Goal: Task Accomplishment & Management: Manage account settings

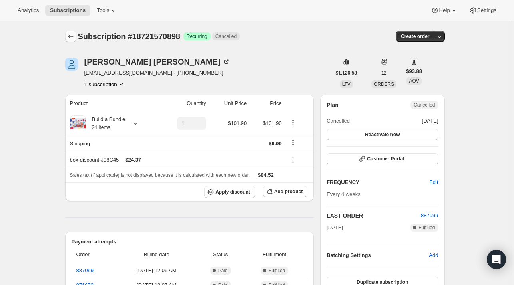
click at [73, 37] on icon "Subscriptions" at bounding box center [71, 36] width 8 height 8
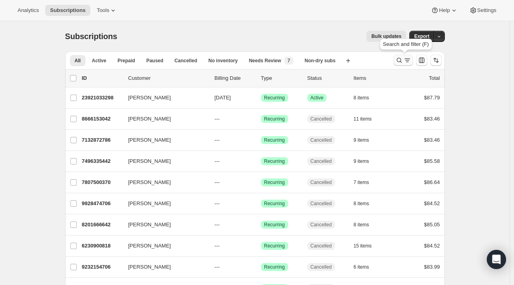
click at [401, 62] on icon "Search and filter results" at bounding box center [399, 60] width 8 height 8
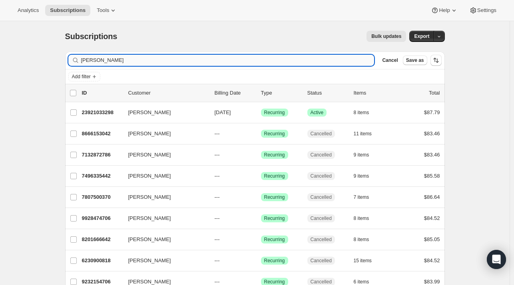
click at [222, 56] on input "KELLY MACON" at bounding box center [227, 60] width 293 height 11
click at [369, 61] on icon "button" at bounding box center [365, 60] width 8 height 8
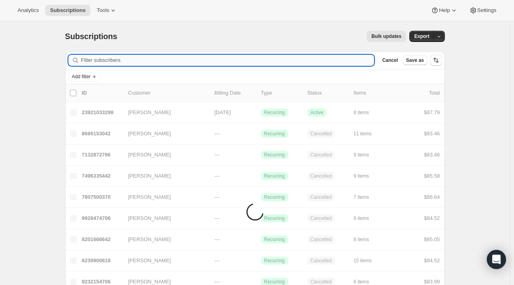
paste input "laurenannemalo@gmail.com"
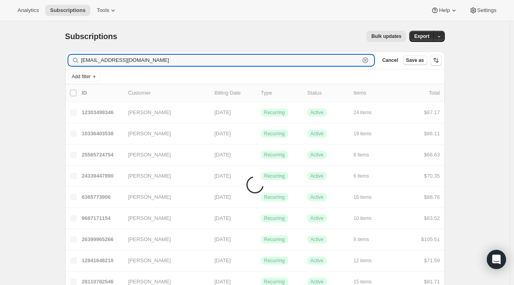
type input "laurenannemalo@gmail.com"
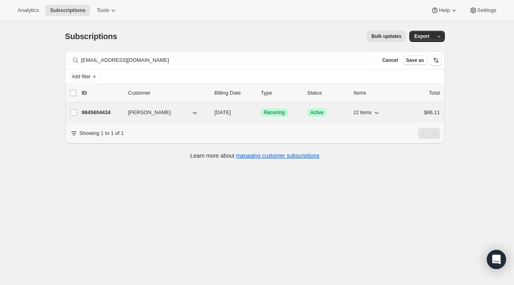
click at [116, 111] on p "9845604434" at bounding box center [102, 113] width 40 height 8
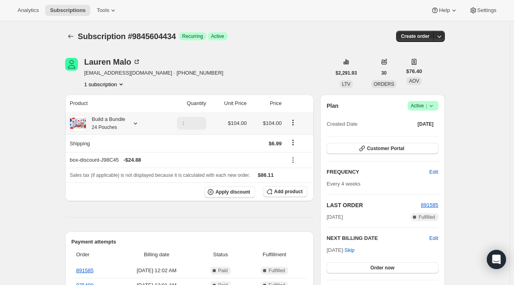
click at [137, 126] on icon at bounding box center [135, 123] width 8 height 8
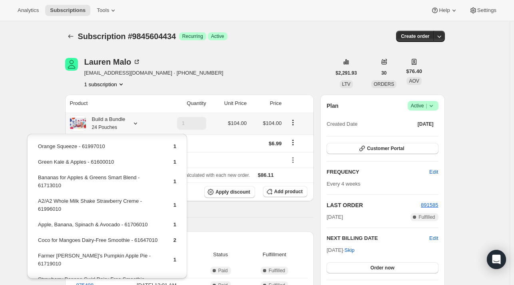
scroll to position [160, 0]
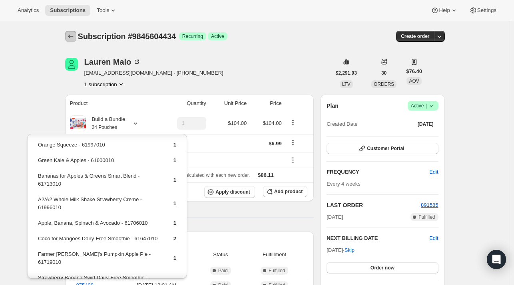
drag, startPoint x: 76, startPoint y: 39, endPoint x: 72, endPoint y: 39, distance: 4.8
click at [72, 39] on icon "Subscriptions" at bounding box center [71, 36] width 8 height 8
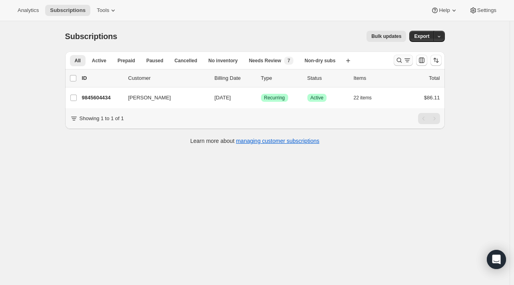
click at [403, 60] on icon "Search and filter results" at bounding box center [399, 60] width 8 height 8
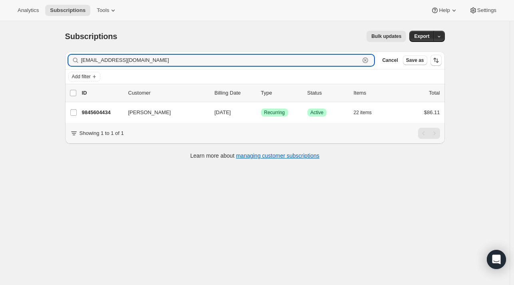
click at [368, 60] on icon "button" at bounding box center [365, 60] width 8 height 8
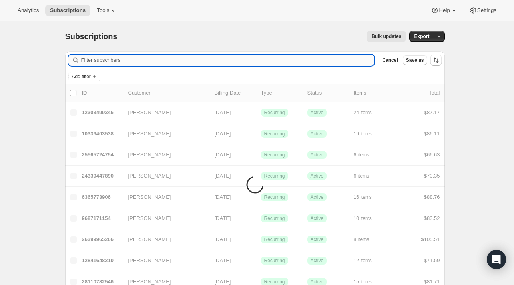
paste input "dritter521@gmail.com"
type input "dritter521@gmail.com"
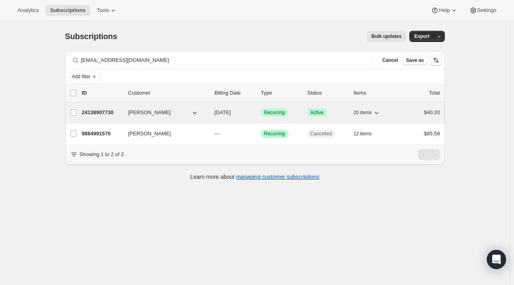
click at [107, 109] on p "24138907730" at bounding box center [102, 113] width 40 height 8
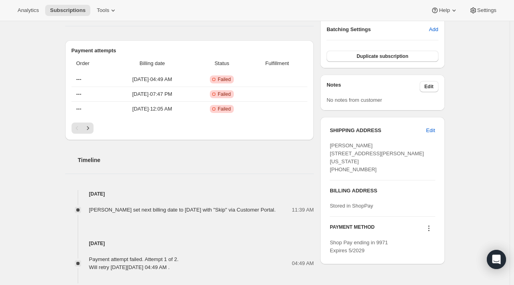
scroll to position [280, 0]
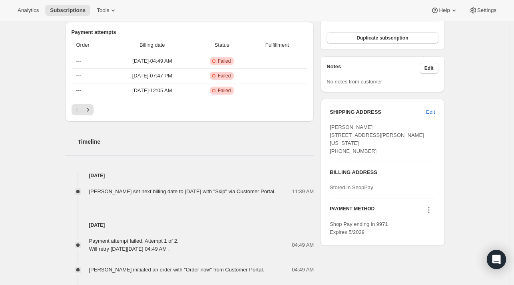
click at [428, 214] on icon at bounding box center [429, 210] width 8 height 8
click at [488, 177] on div "Subscription #24138907730. This page is ready Subscription #24138907730 Success…" at bounding box center [254, 142] width 509 height 800
click at [490, 179] on div "Subscription #24138907730. This page is ready Subscription #24138907730 Success…" at bounding box center [254, 142] width 509 height 800
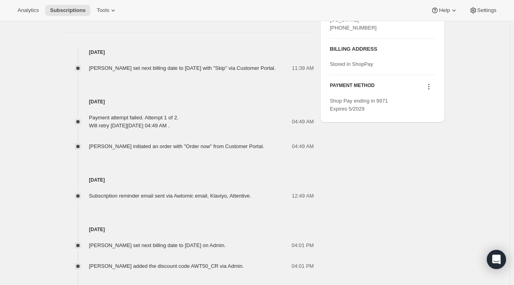
scroll to position [423, 0]
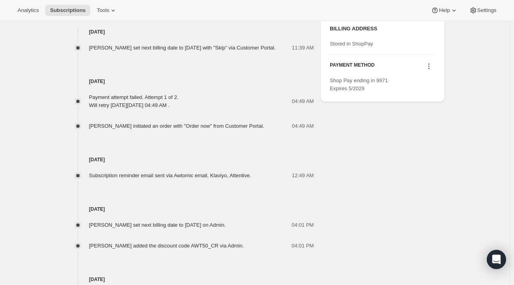
click at [429, 70] on icon at bounding box center [429, 66] width 8 height 8
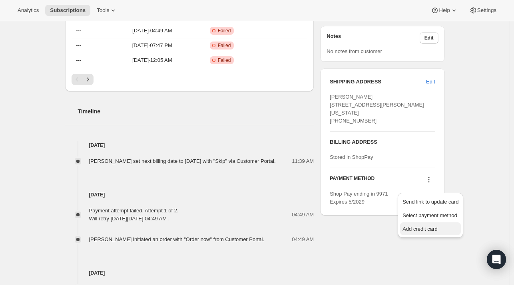
scroll to position [304, 0]
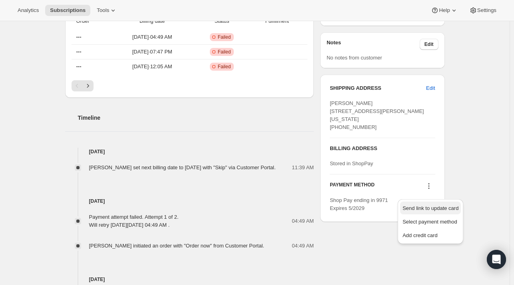
click at [424, 208] on span "Send link to update card" at bounding box center [430, 208] width 56 height 6
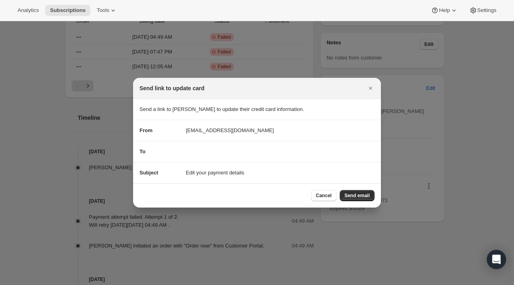
scroll to position [0, 0]
click at [330, 196] on span "Cancel" at bounding box center [324, 196] width 16 height 6
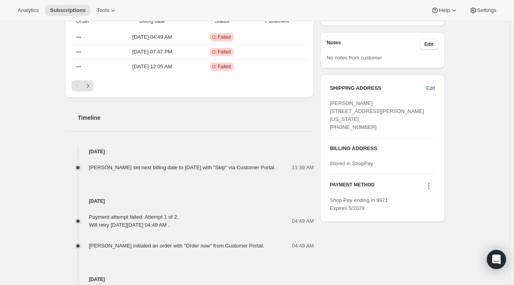
click at [429, 190] on icon at bounding box center [429, 186] width 8 height 8
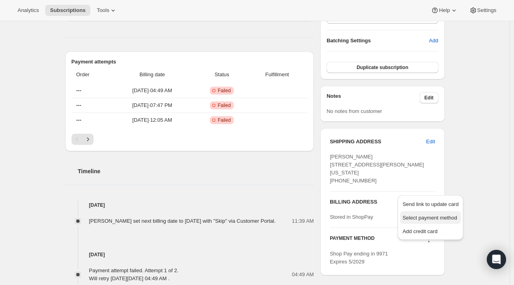
scroll to position [264, 0]
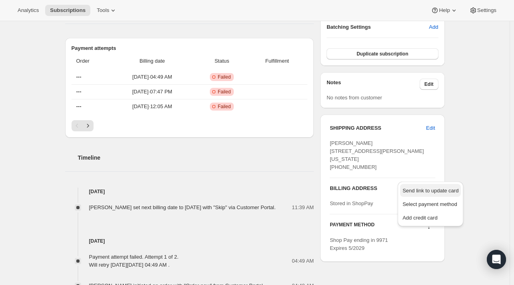
click at [414, 191] on span "Send link to update card" at bounding box center [430, 191] width 56 height 6
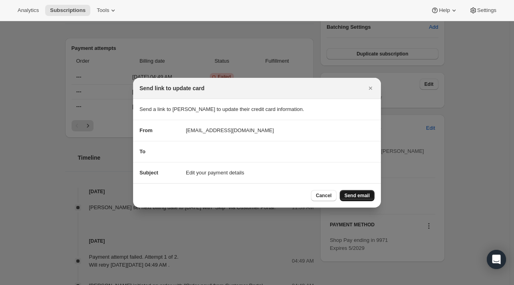
click at [366, 193] on span "Send email" at bounding box center [356, 196] width 25 height 6
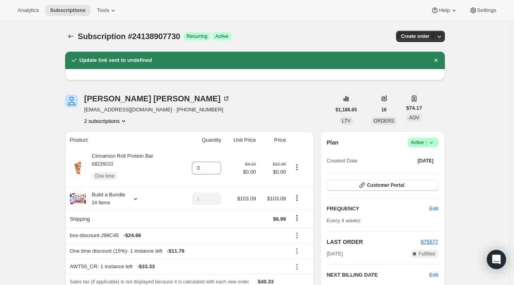
click at [107, 120] on button "2 subscriptions" at bounding box center [106, 121] width 44 height 8
click at [259, 98] on div "Daniel Ritter dritter521@gmail.com · +14842551260 2 subscriptions" at bounding box center [198, 110] width 266 height 30
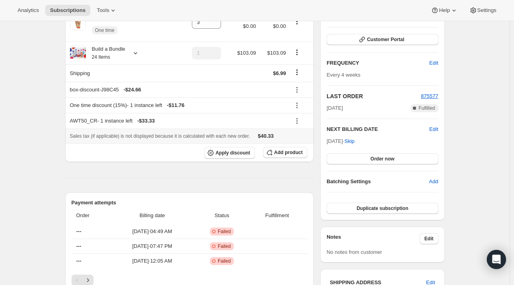
scroll to position [160, 0]
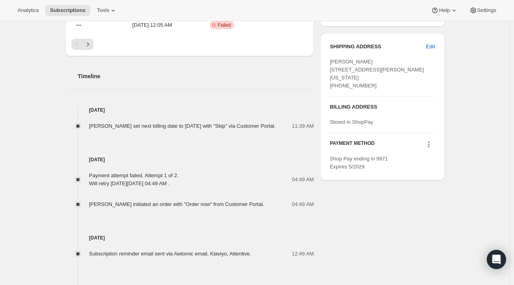
scroll to position [399, 0]
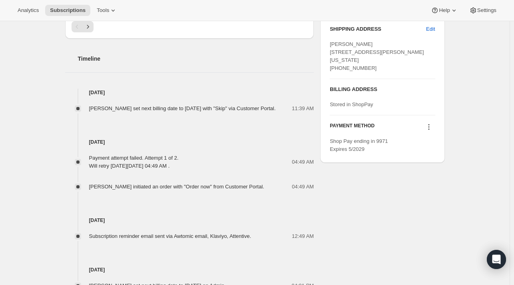
click at [376, 115] on div "BILLING ADDRESS Stored in ShopPay" at bounding box center [382, 97] width 105 height 36
click at [376, 109] on div "Stored in ShopPay" at bounding box center [382, 105] width 105 height 8
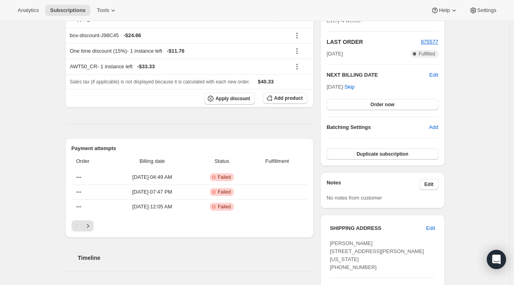
scroll to position [200, 0]
drag, startPoint x: 81, startPoint y: 177, endPoint x: 126, endPoint y: 187, distance: 46.6
click at [102, 184] on th "---" at bounding box center [91, 178] width 39 height 14
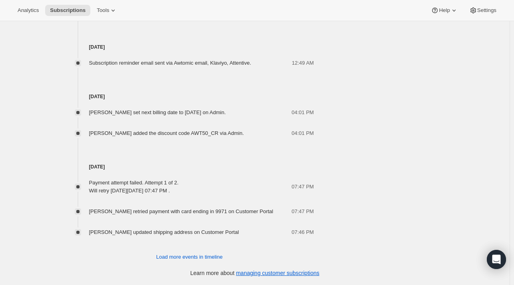
scroll to position [580, 0]
click at [197, 255] on span "Load more events in timeline" at bounding box center [189, 257] width 66 height 8
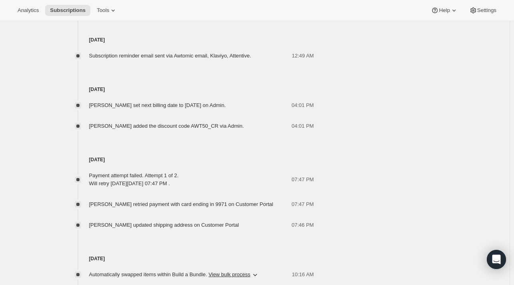
scroll to position [660, 0]
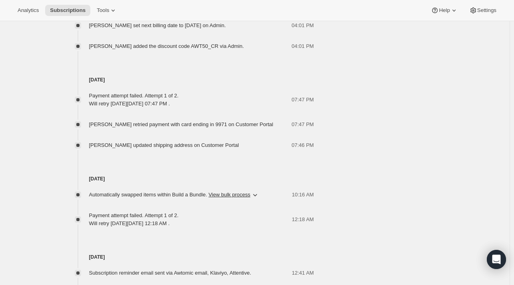
click at [218, 127] on span "Daniel Ritter retried payment with card ending in 9971 on Customer Portal" at bounding box center [181, 124] width 184 height 6
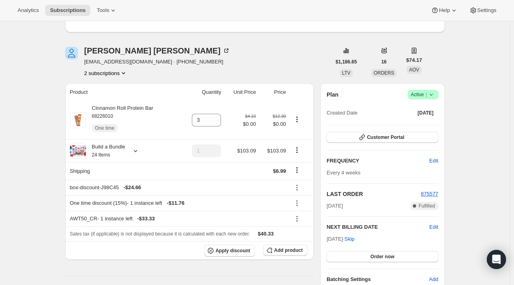
scroll to position [0, 0]
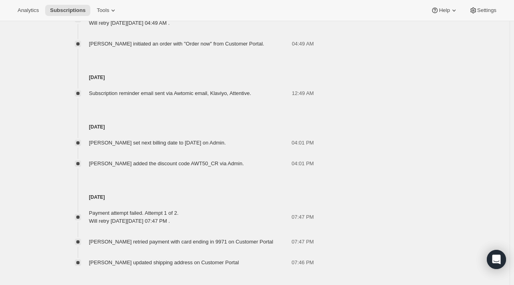
scroll to position [543, 0]
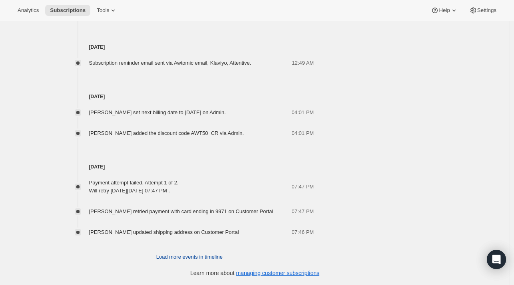
click at [209, 258] on span "Load more events in timeline" at bounding box center [189, 257] width 66 height 8
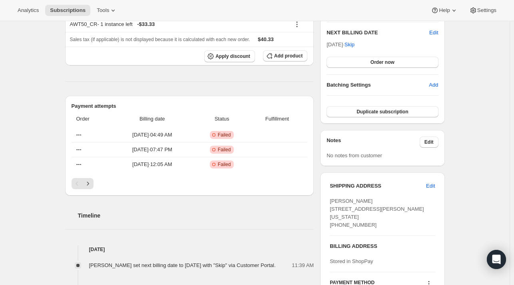
scroll to position [240, 0]
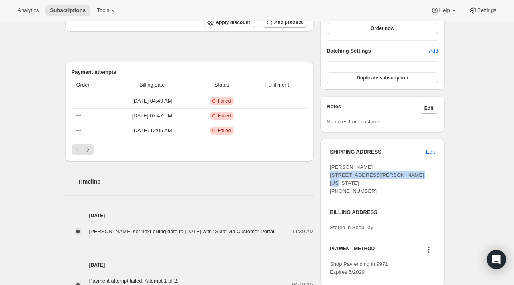
drag, startPoint x: 377, startPoint y: 183, endPoint x: 340, endPoint y: 181, distance: 37.2
click at [330, 177] on div "SHIPPING ADDRESS Edit Daniel Ritter 409 Toland Dr Fort Washington PA, 19034 Uni…" at bounding box center [382, 212] width 124 height 147
copy span "409 Toland Dr Fort Washington PA"
drag, startPoint x: 434, startPoint y: 225, endPoint x: 460, endPoint y: 225, distance: 26.4
click at [433, 225] on div "BILLING ADDRESS Stored in ShopPay" at bounding box center [382, 220] width 105 height 23
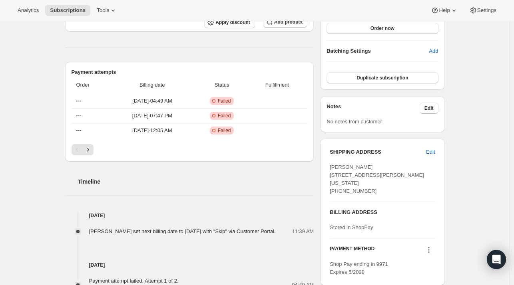
click at [359, 231] on span "Stored in ShopPay" at bounding box center [351, 228] width 43 height 6
drag, startPoint x: 376, startPoint y: 234, endPoint x: 326, endPoint y: 232, distance: 49.6
click at [324, 233] on div "SHIPPING ADDRESS Edit Daniel Ritter 409 Toland Dr Fort Washington PA, 19034 Uni…" at bounding box center [382, 212] width 124 height 147
click at [347, 225] on div "BILLING ADDRESS Stored in ShopPay" at bounding box center [382, 220] width 105 height 23
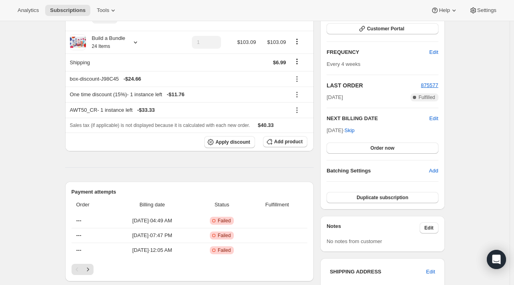
scroll to position [40, 0]
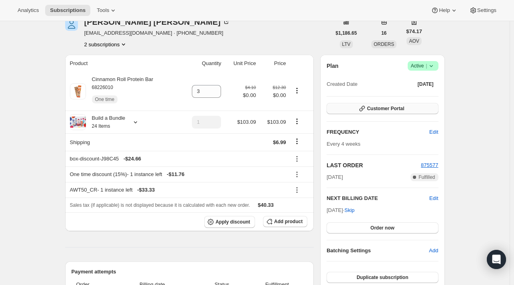
click at [383, 105] on span "Customer Portal" at bounding box center [385, 108] width 37 height 6
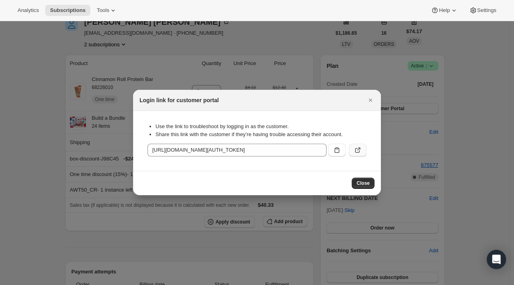
click at [351, 147] on button ":r1f:" at bounding box center [358, 150] width 18 height 13
click at [364, 99] on div "Login link for customer portal" at bounding box center [256, 100] width 235 height 8
click at [370, 100] on icon "Close" at bounding box center [370, 100] width 3 height 3
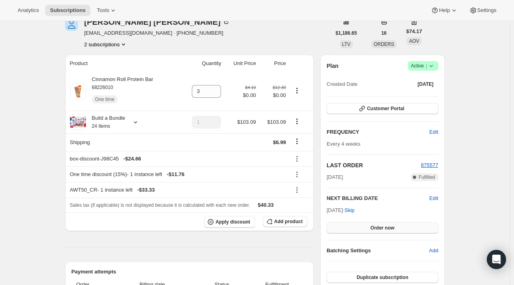
click at [391, 226] on span "Order now" at bounding box center [382, 228] width 24 height 6
click at [369, 227] on span "Click to confirm" at bounding box center [382, 228] width 36 height 6
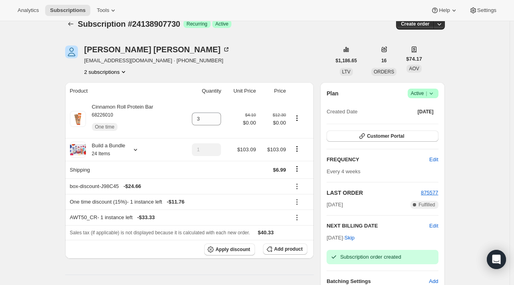
scroll to position [0, 0]
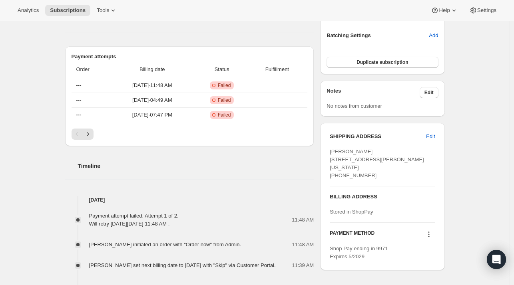
scroll to position [360, 0]
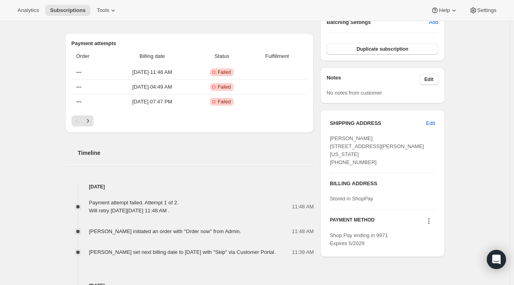
click at [431, 225] on icon at bounding box center [429, 221] width 8 height 8
click at [480, 234] on div "Subscription #24138907730. This page is ready Subscription #24138907730 Success…" at bounding box center [254, 132] width 509 height 941
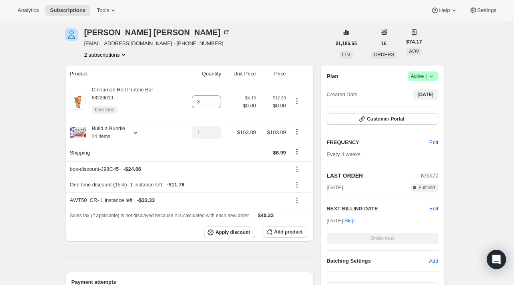
scroll to position [120, 0]
click at [396, 123] on button "Customer Portal" at bounding box center [381, 119] width 111 height 11
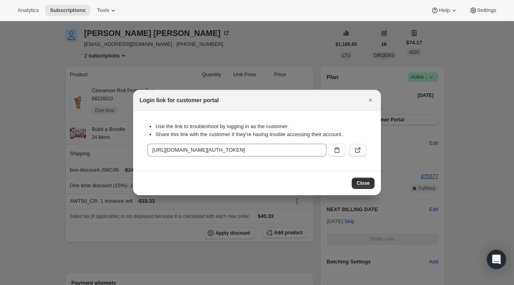
click at [362, 153] on button ":r1f:" at bounding box center [358, 150] width 18 height 13
click at [366, 99] on button "Close" at bounding box center [370, 100] width 11 height 11
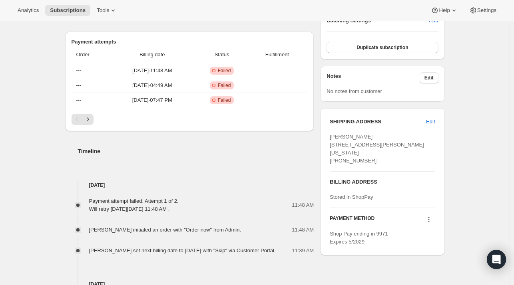
scroll to position [320, 0]
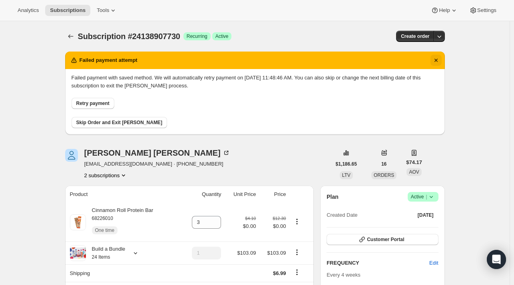
click at [437, 61] on icon "Dismiss notification" at bounding box center [435, 60] width 3 height 3
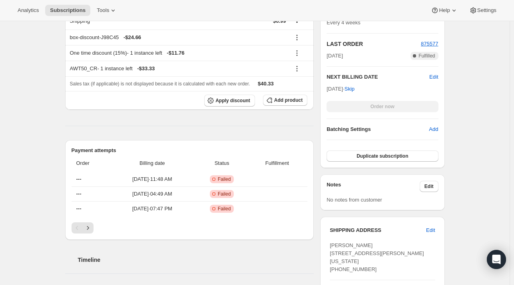
scroll to position [160, 0]
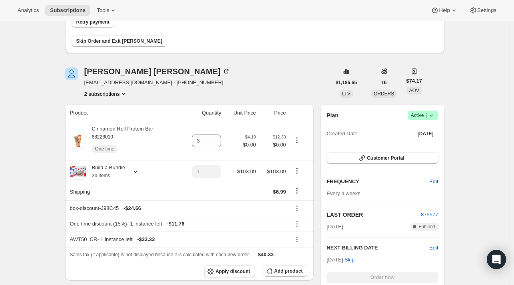
scroll to position [80, 0]
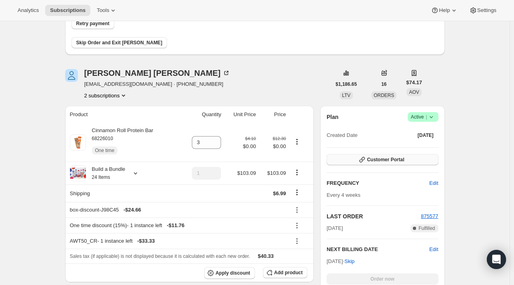
click at [374, 159] on span "Customer Portal" at bounding box center [385, 160] width 37 height 6
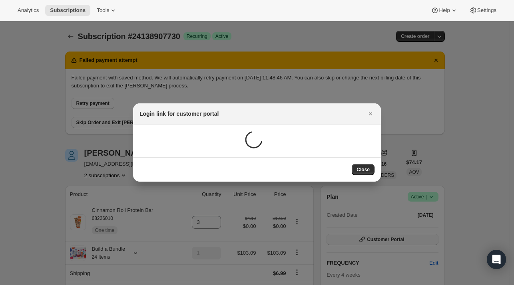
scroll to position [0, 0]
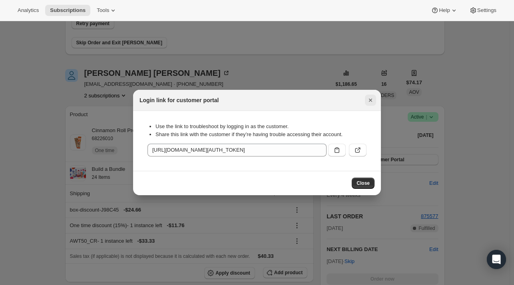
click at [370, 102] on icon "Close" at bounding box center [370, 100] width 8 height 8
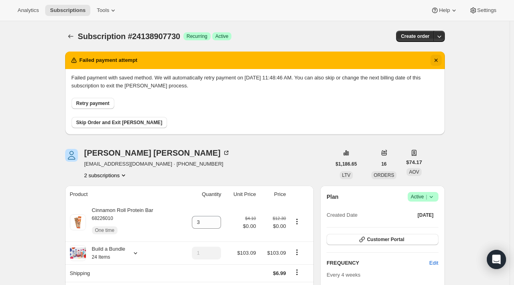
click at [435, 58] on icon "Dismiss notification" at bounding box center [436, 60] width 8 height 8
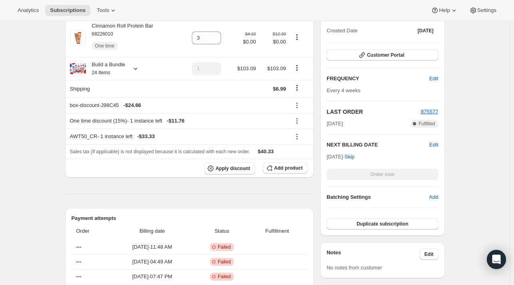
scroll to position [80, 0]
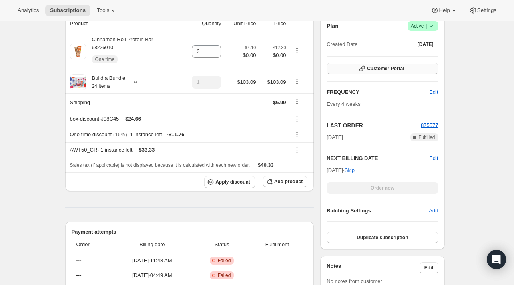
click at [391, 71] on span "Customer Portal" at bounding box center [385, 69] width 37 height 6
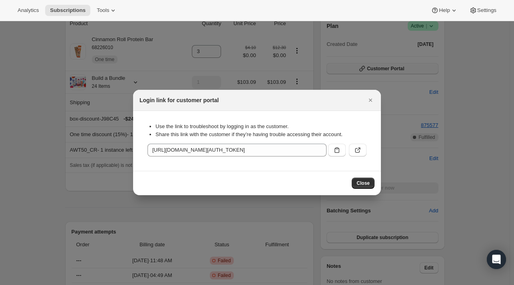
scroll to position [0, 0]
click at [363, 154] on button ":r1f:" at bounding box center [358, 150] width 18 height 13
click at [369, 101] on icon "Close" at bounding box center [370, 100] width 3 height 3
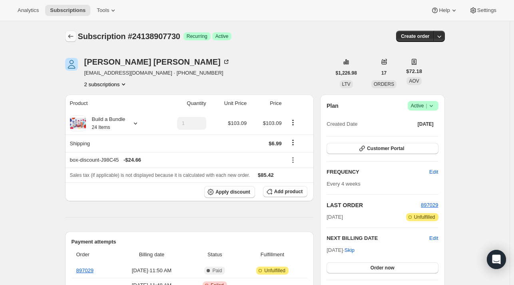
drag, startPoint x: 64, startPoint y: 29, endPoint x: 70, endPoint y: 34, distance: 7.4
click at [71, 32] on icon "Subscriptions" at bounding box center [71, 36] width 8 height 8
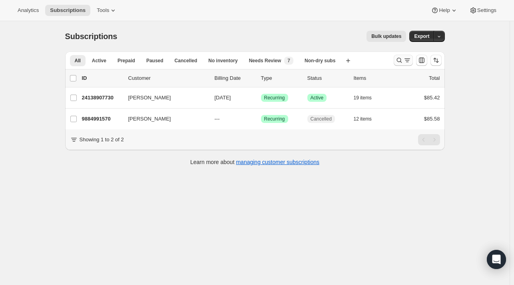
click at [400, 58] on icon "Search and filter results" at bounding box center [399, 60] width 8 height 8
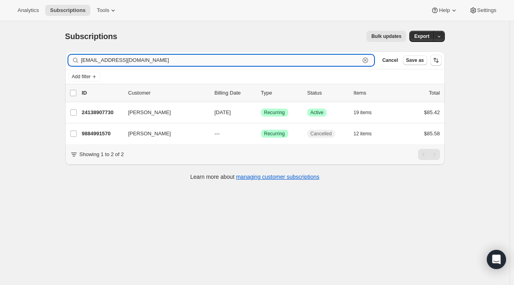
click at [369, 60] on icon "button" at bounding box center [365, 60] width 8 height 8
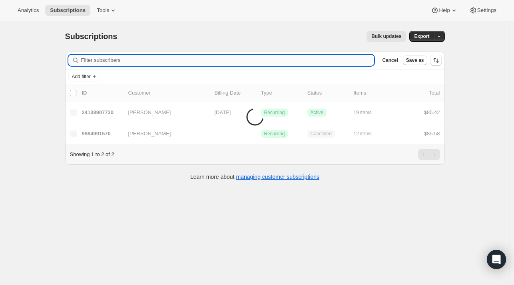
paste input "[EMAIL_ADDRESS][DOMAIN_NAME]"
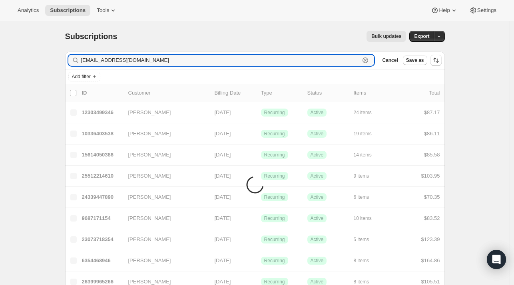
type input "[EMAIL_ADDRESS][DOMAIN_NAME]"
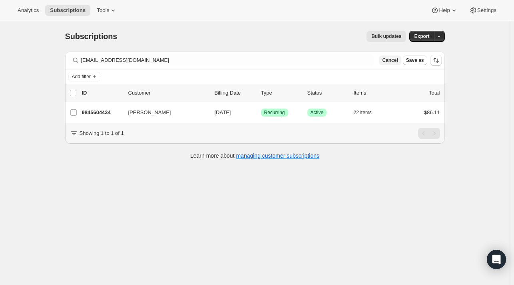
click at [388, 61] on span "Cancel" at bounding box center [390, 60] width 16 height 6
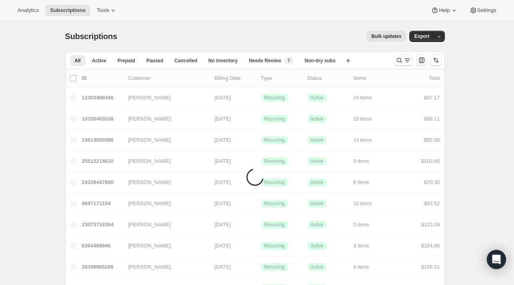
click at [409, 60] on icon "Search and filter results" at bounding box center [407, 60] width 8 height 8
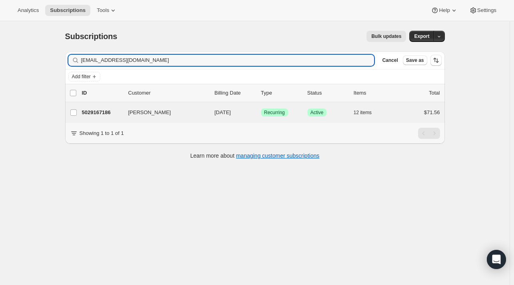
type input "[EMAIL_ADDRESS][DOMAIN_NAME]"
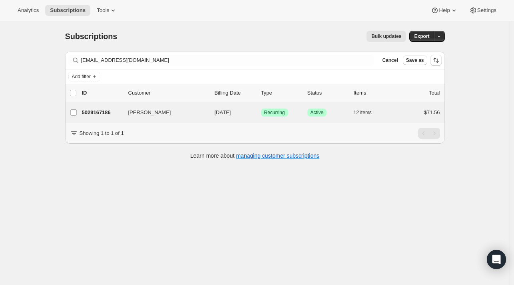
click at [136, 118] on div "Brittany Toney 5029167186 Brittany Toney 09/07/2025 Success Recurring Success A…" at bounding box center [255, 112] width 380 height 21
click at [108, 116] on p "5029167186" at bounding box center [102, 113] width 40 height 8
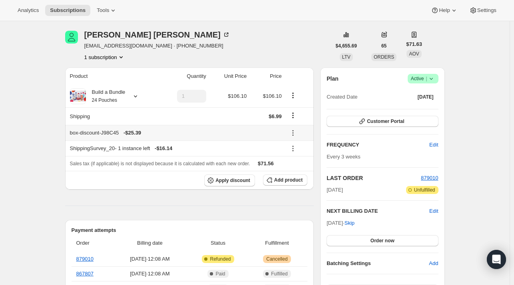
scroll to position [40, 0]
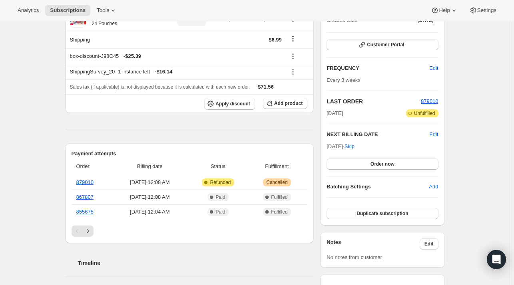
scroll to position [0, 0]
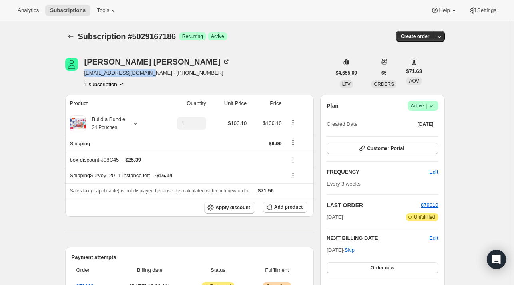
drag, startPoint x: 141, startPoint y: 76, endPoint x: 84, endPoint y: 77, distance: 56.3
click at [84, 77] on div "Brittany Toney brittcurtrise@gmail.com · +17202771528 1 subscription" at bounding box center [198, 73] width 266 height 30
copy span "[EMAIL_ADDRESS][DOMAIN_NAME]"
drag, startPoint x: 314, startPoint y: 56, endPoint x: 309, endPoint y: 60, distance: 5.4
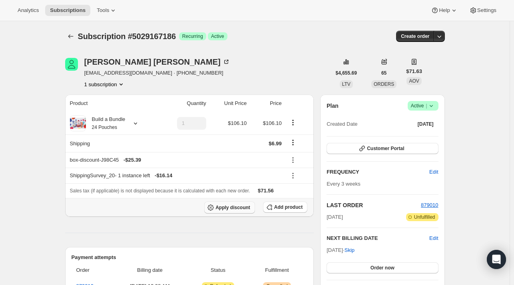
click at [238, 207] on span "Apply discount" at bounding box center [232, 208] width 35 height 6
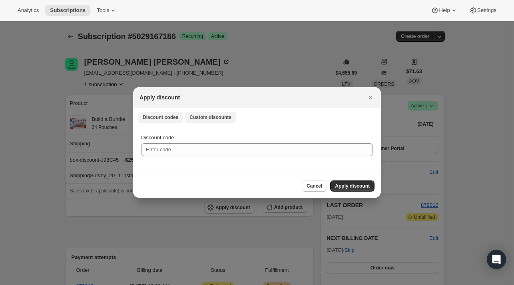
click at [208, 116] on span "Custom discounts" at bounding box center [210, 117] width 42 height 6
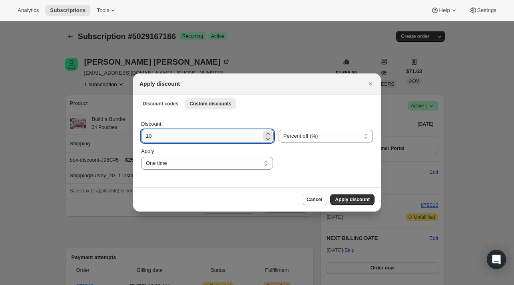
click at [190, 134] on input "10" at bounding box center [201, 136] width 121 height 13
type input "1"
type input "25"
click at [316, 135] on select "Percent off (%) Amount off ($)" at bounding box center [325, 136] width 94 height 13
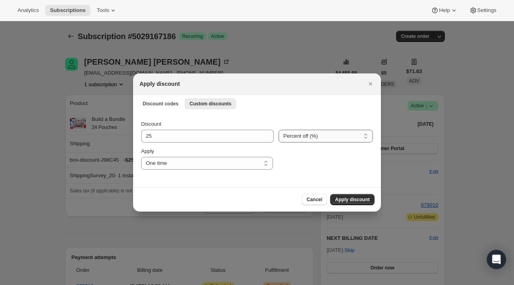
select select "fixed"
click at [278, 130] on select "Percent off (%) Amount off ($)" at bounding box center [325, 136] width 94 height 13
click at [355, 197] on span "Apply discount" at bounding box center [352, 200] width 35 height 6
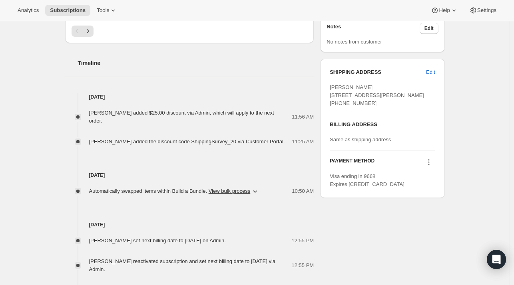
scroll to position [120, 0]
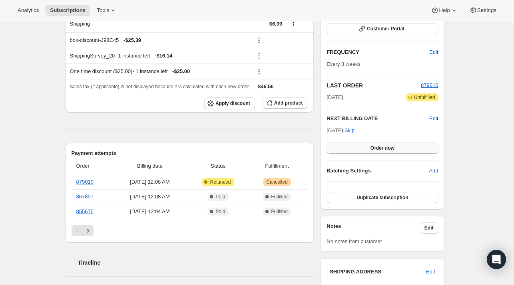
click at [381, 150] on span "Order now" at bounding box center [382, 148] width 24 height 6
click at [381, 151] on button "Click to confirm" at bounding box center [381, 148] width 111 height 11
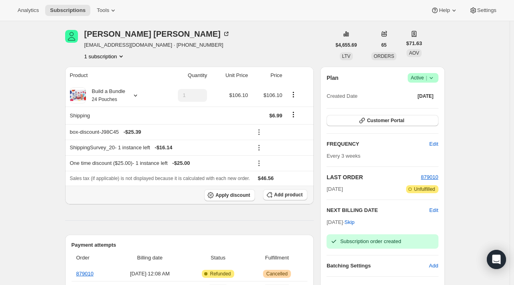
scroll to position [0, 0]
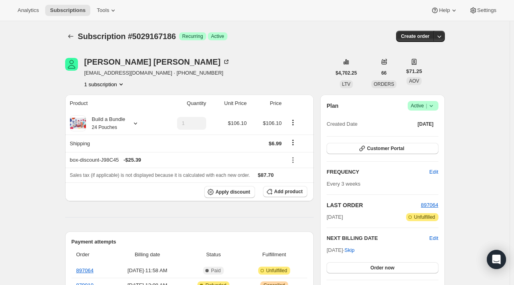
click at [72, 36] on icon "Subscriptions" at bounding box center [70, 36] width 5 height 4
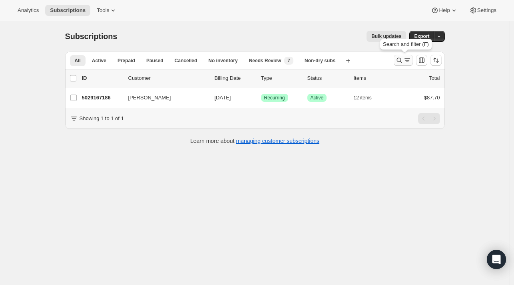
click at [401, 61] on icon "Search and filter results" at bounding box center [399, 60] width 8 height 8
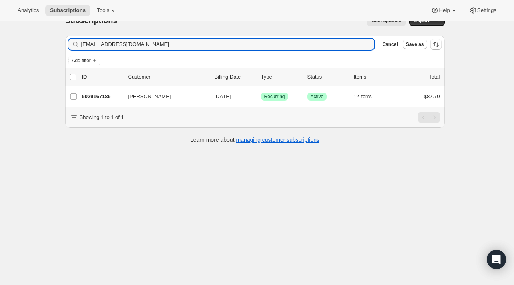
scroll to position [21, 0]
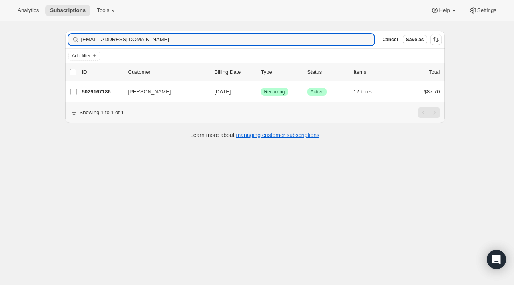
drag, startPoint x: 89, startPoint y: 41, endPoint x: 55, endPoint y: 44, distance: 34.5
click at [55, 44] on div "Subscriptions. This page is ready Subscriptions Bulk updates More actions Bulk …" at bounding box center [254, 142] width 509 height 285
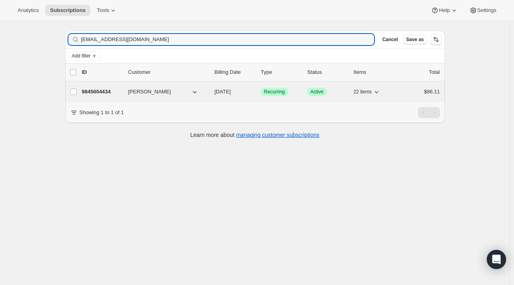
type input "[EMAIL_ADDRESS][DOMAIN_NAME]"
click at [94, 95] on div "9845604434 [PERSON_NAME] [DATE] Success Recurring Success Active 22 items $86.11" at bounding box center [261, 91] width 358 height 11
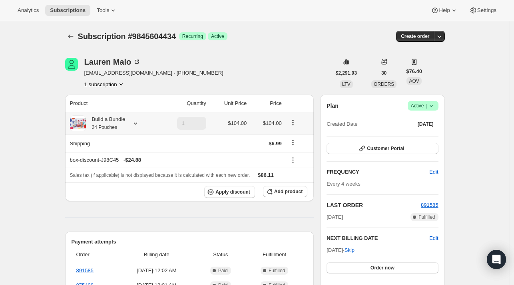
drag, startPoint x: 139, startPoint y: 123, endPoint x: 134, endPoint y: 125, distance: 5.1
click at [134, 125] on icon at bounding box center [135, 123] width 8 height 8
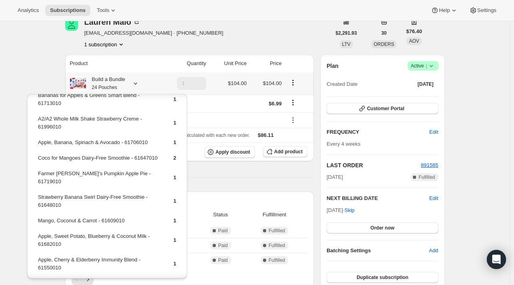
scroll to position [213, 0]
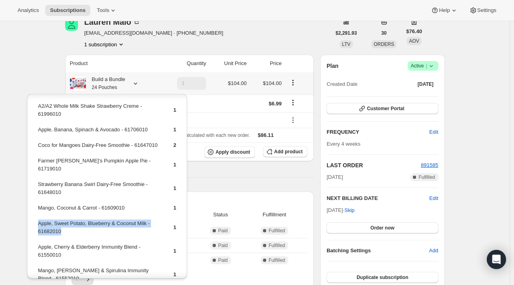
drag, startPoint x: 65, startPoint y: 223, endPoint x: 38, endPoint y: 214, distance: 27.9
click at [38, 219] on td "Apple, Sweet Potato, Blueberry & Coconut Milk - 61682010" at bounding box center [99, 230] width 122 height 23
copy td "Apple, Sweet Potato, Blueberry & Coconut Milk - 61682010"
click at [273, 151] on icon "button" at bounding box center [269, 152] width 8 height 8
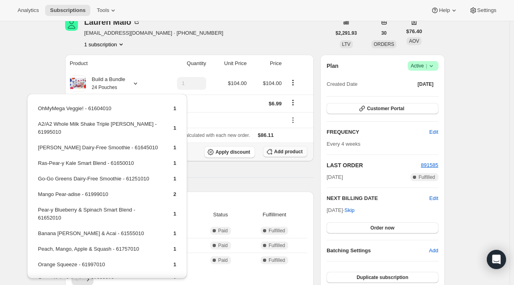
click at [284, 154] on span "Add product" at bounding box center [288, 152] width 28 height 6
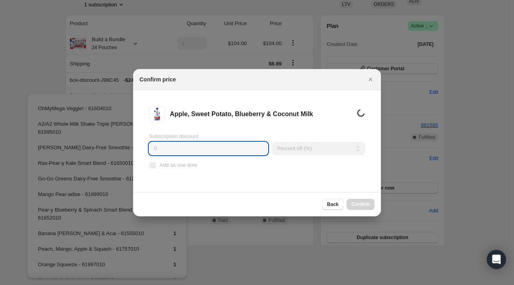
click at [175, 151] on input "0" at bounding box center [208, 148] width 119 height 13
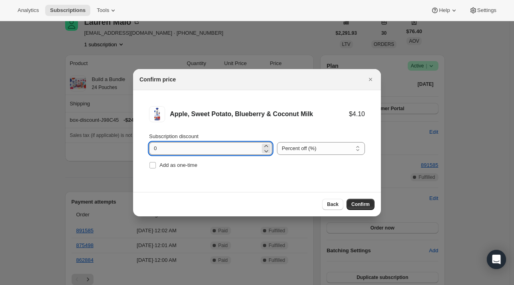
scroll to position [0, 0]
type input "100"
drag, startPoint x: 161, startPoint y: 162, endPoint x: 339, endPoint y: 197, distance: 181.1
click at [161, 163] on span "Add as one-time" at bounding box center [178, 165] width 38 height 6
click at [156, 163] on input "Add as one-time" at bounding box center [152, 165] width 6 height 6
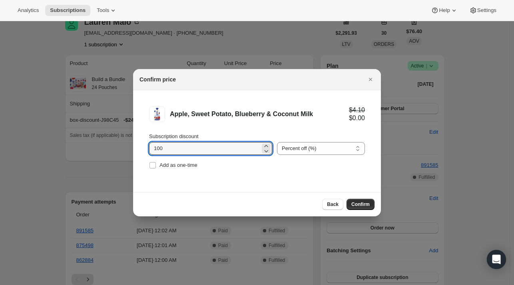
checkbox input "true"
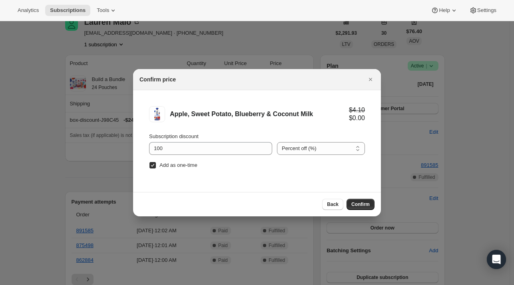
click at [356, 211] on div "Back Confirm" at bounding box center [257, 204] width 248 height 24
click at [360, 205] on span "Confirm" at bounding box center [360, 204] width 18 height 6
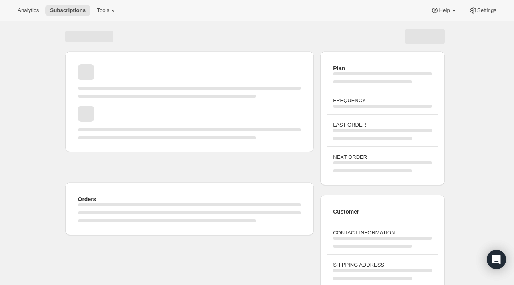
scroll to position [40, 0]
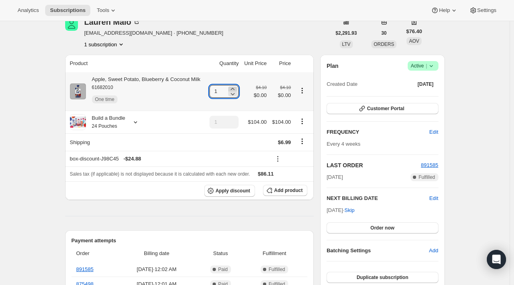
click at [234, 89] on icon at bounding box center [233, 89] width 4 height 2
click at [232, 90] on icon at bounding box center [233, 94] width 8 height 8
click at [234, 88] on icon at bounding box center [233, 89] width 8 height 8
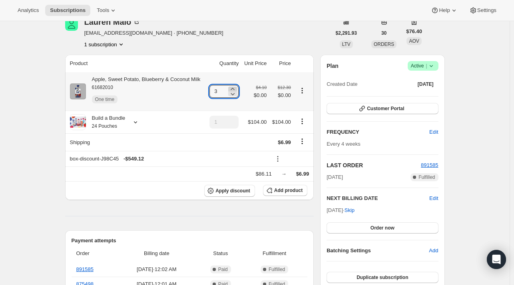
type input "4"
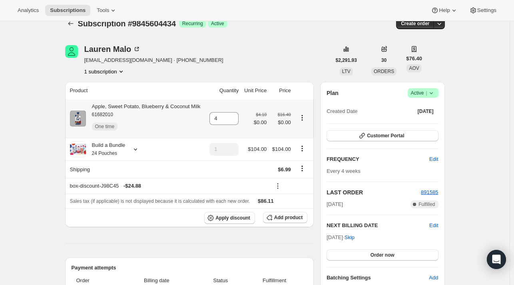
scroll to position [0, 0]
